Goal: Information Seeking & Learning: Learn about a topic

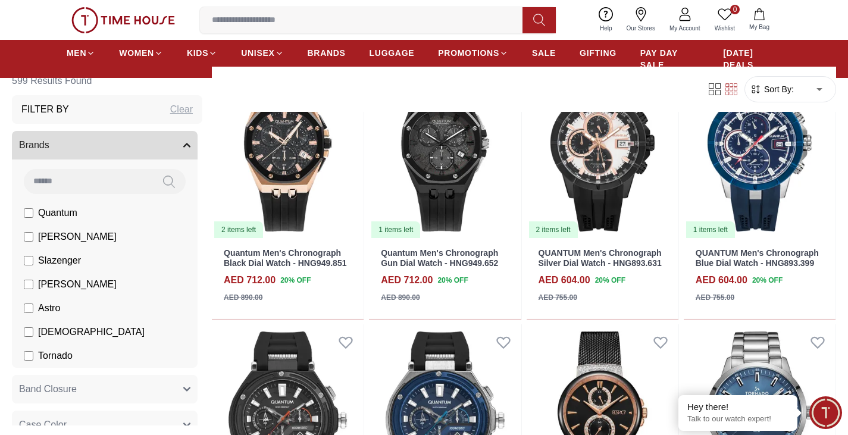
click at [79, 187] on input at bounding box center [88, 181] width 128 height 24
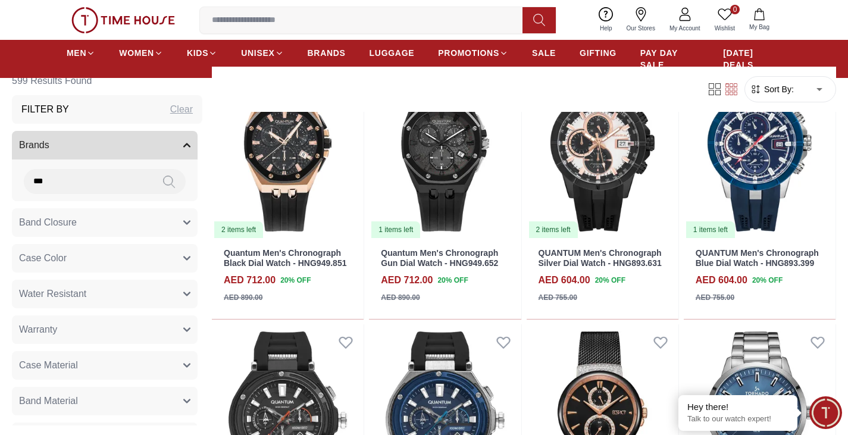
click at [163, 177] on icon at bounding box center [169, 182] width 12 height 14
click at [163, 178] on icon at bounding box center [169, 182] width 12 height 14
click at [163, 181] on icon at bounding box center [169, 182] width 12 height 14
drag, startPoint x: 55, startPoint y: 179, endPoint x: 8, endPoint y: 183, distance: 47.8
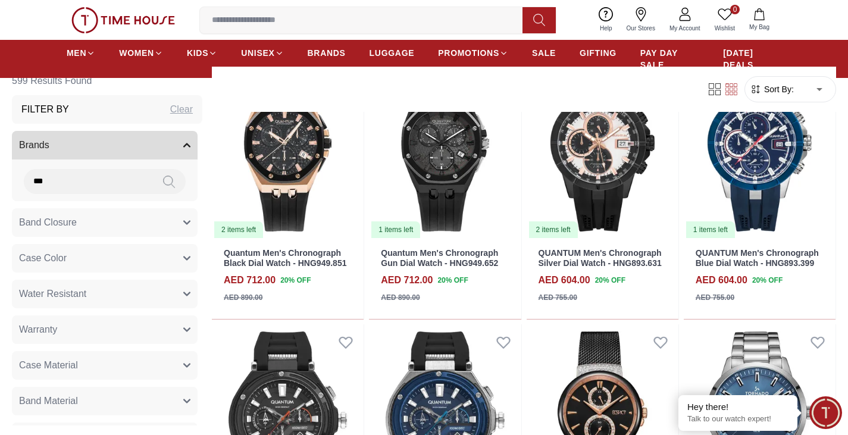
type input "***"
click at [163, 178] on icon at bounding box center [169, 182] width 12 height 14
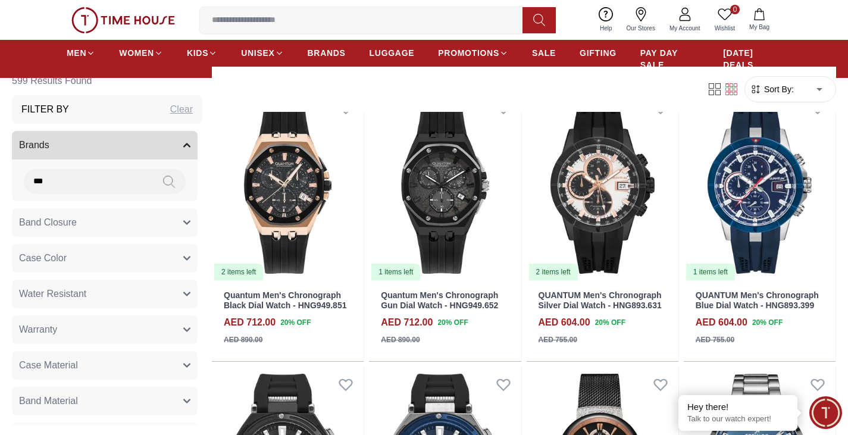
scroll to position [1309, 0]
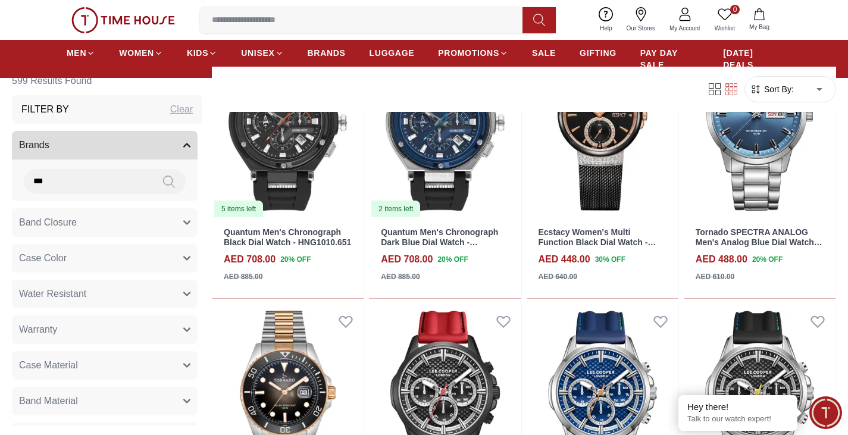
scroll to position [1487, 0]
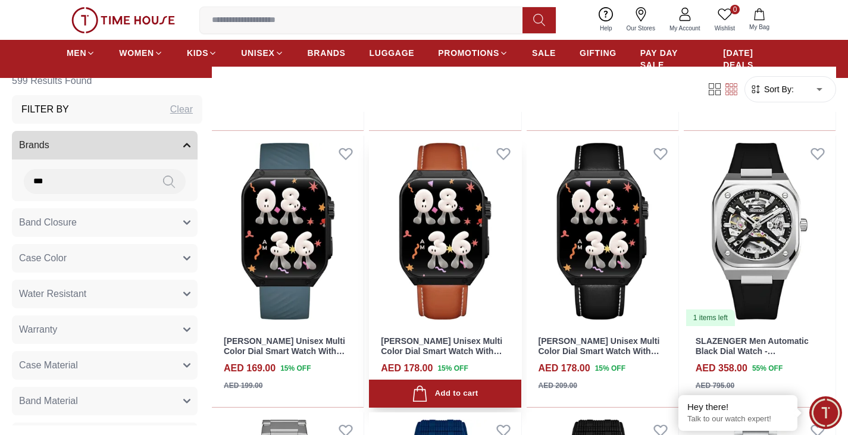
scroll to position [3153, 0]
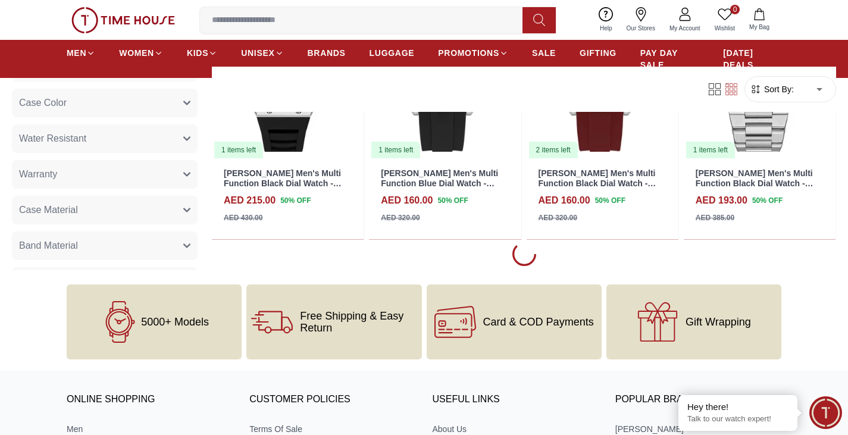
scroll to position [5687, 0]
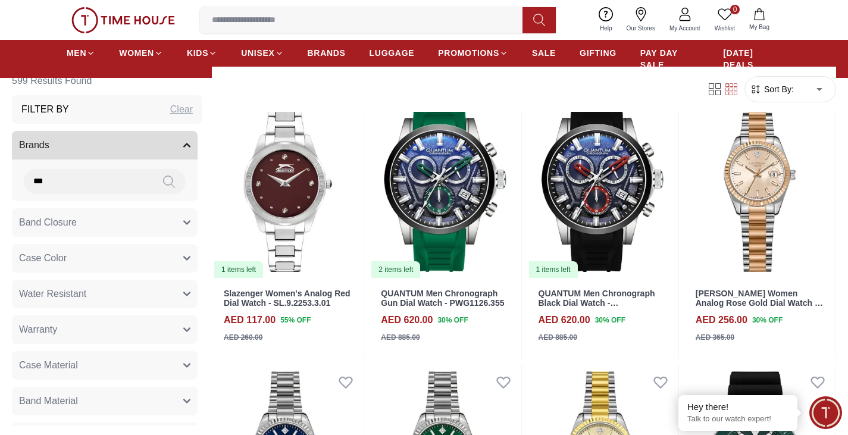
scroll to position [4140, 0]
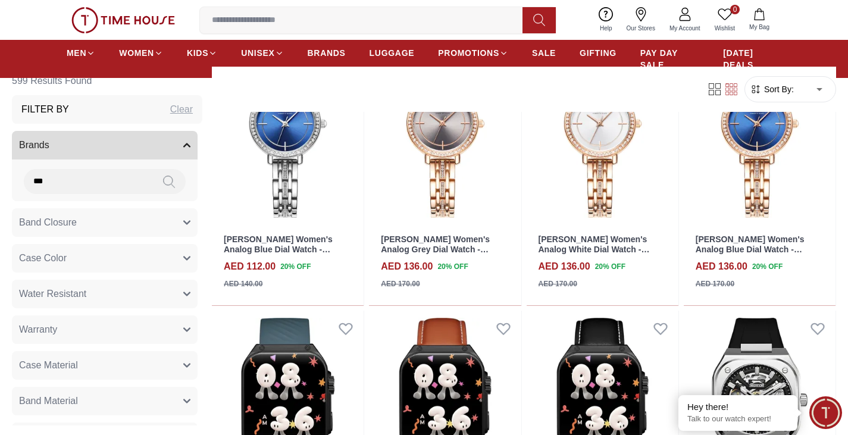
scroll to position [1447, 0]
